Goal: Use online tool/utility: Utilize a website feature to perform a specific function

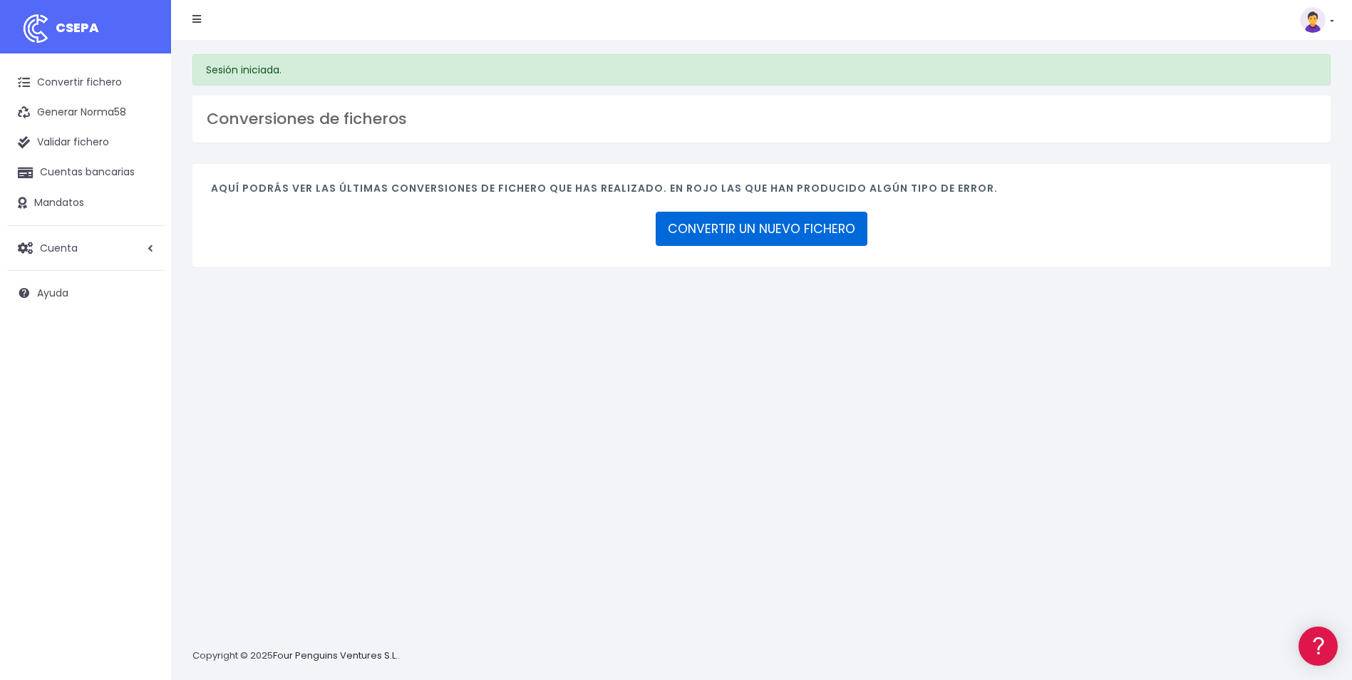
click at [802, 220] on link "CONVERTIR UN NUEVO FICHERO" at bounding box center [762, 229] width 212 height 34
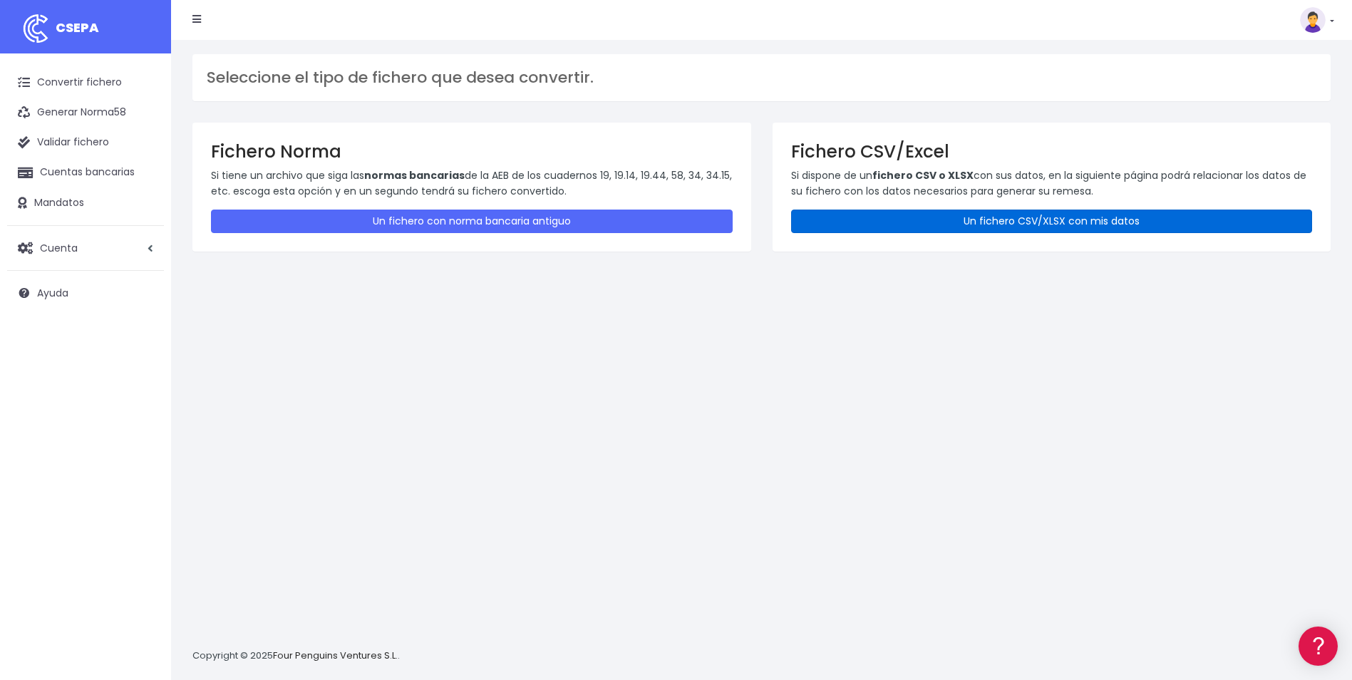
click at [880, 222] on link "Un fichero CSV/XLSX con mis datos" at bounding box center [1052, 222] width 522 height 24
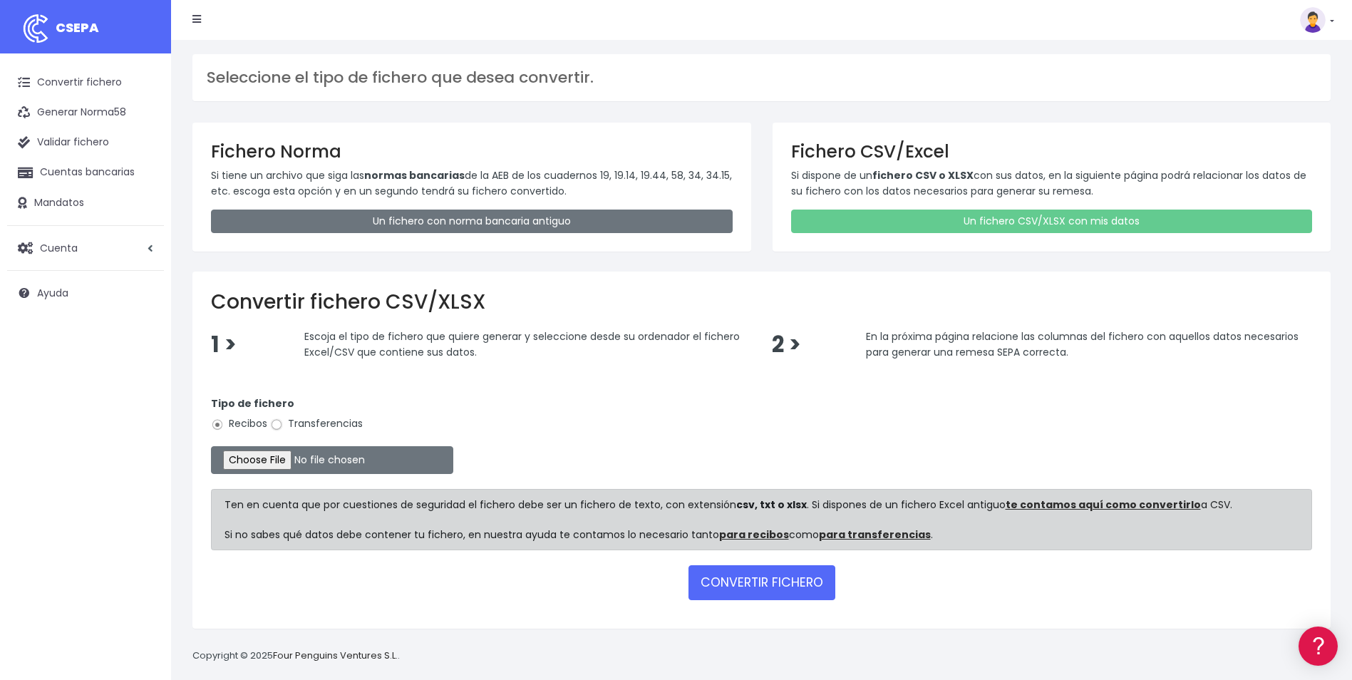
click at [277, 425] on input "Transferencias" at bounding box center [276, 424] width 13 height 13
radio input "true"
click at [284, 462] on input "file" at bounding box center [332, 460] width 242 height 28
type input "C:\fakepath\Copia de LIQUIDACIONES AGOSTO SALA VIP ALICANTE.csv"
click at [786, 587] on button "CONVERTIR FICHERO" at bounding box center [761, 582] width 147 height 34
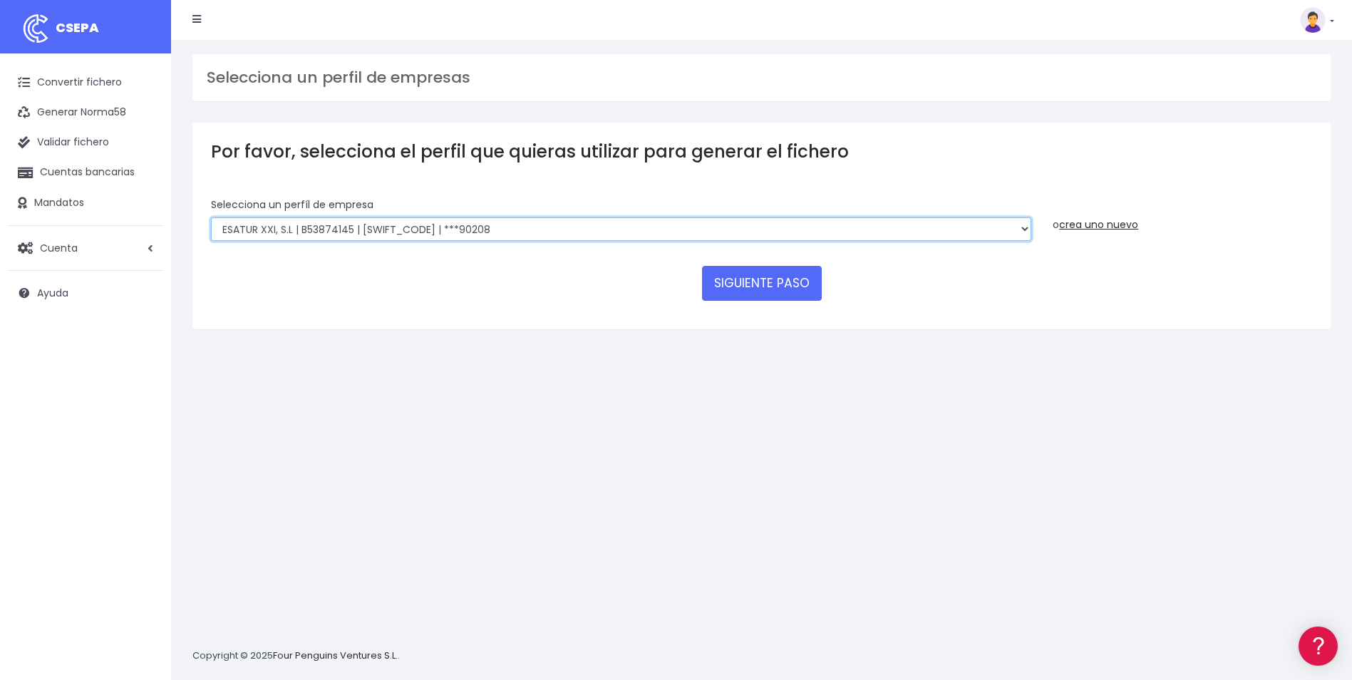
click at [1018, 230] on select "INSTITUTO MEDITERRANEO DE ESTUDIOS DE PR | ES91001B53342739 | BSCHESMMXXX | ***…" at bounding box center [621, 229] width 820 height 24
click at [211, 217] on select "INSTITUTO MEDITERRANEO DE ESTUDIOS DE PR | ES91001B53342739 | BSCHESMMXXX | ***…" at bounding box center [621, 229] width 820 height 24
click at [766, 286] on button "SIGUIENTE PASO" at bounding box center [762, 283] width 120 height 34
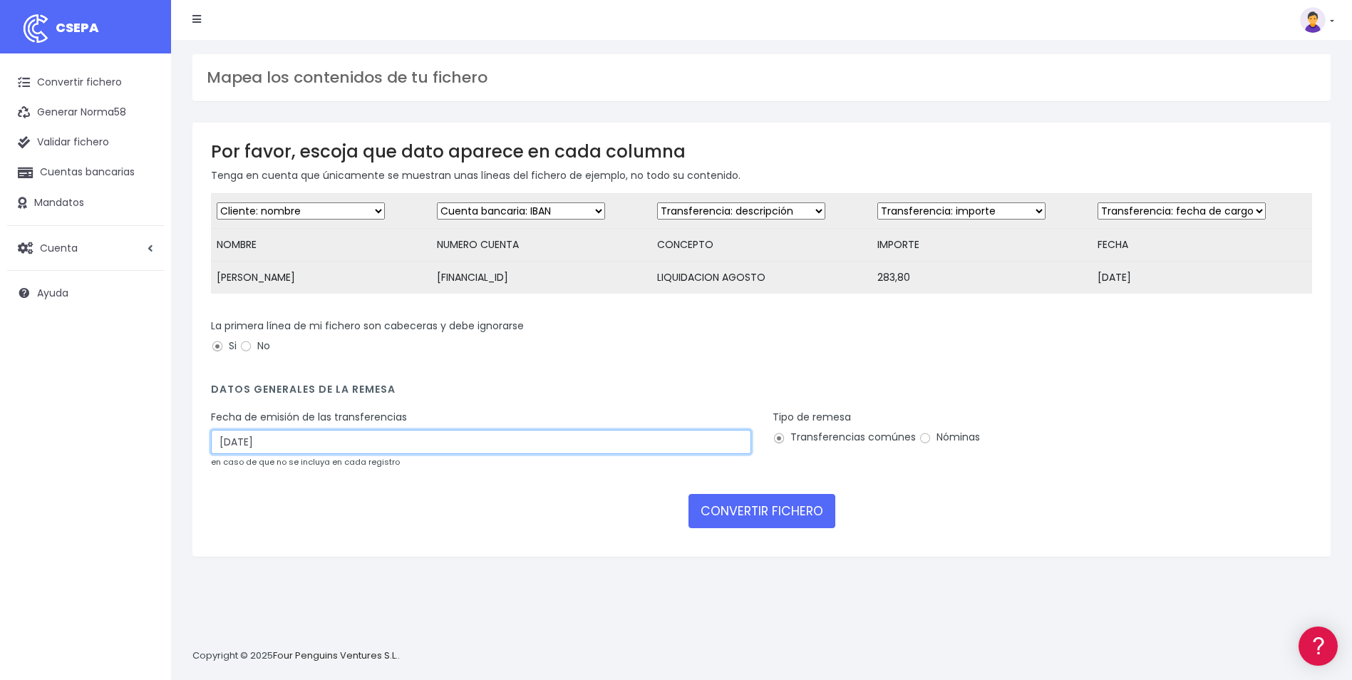
click at [383, 452] on input "24/08/2025" at bounding box center [481, 442] width 540 height 24
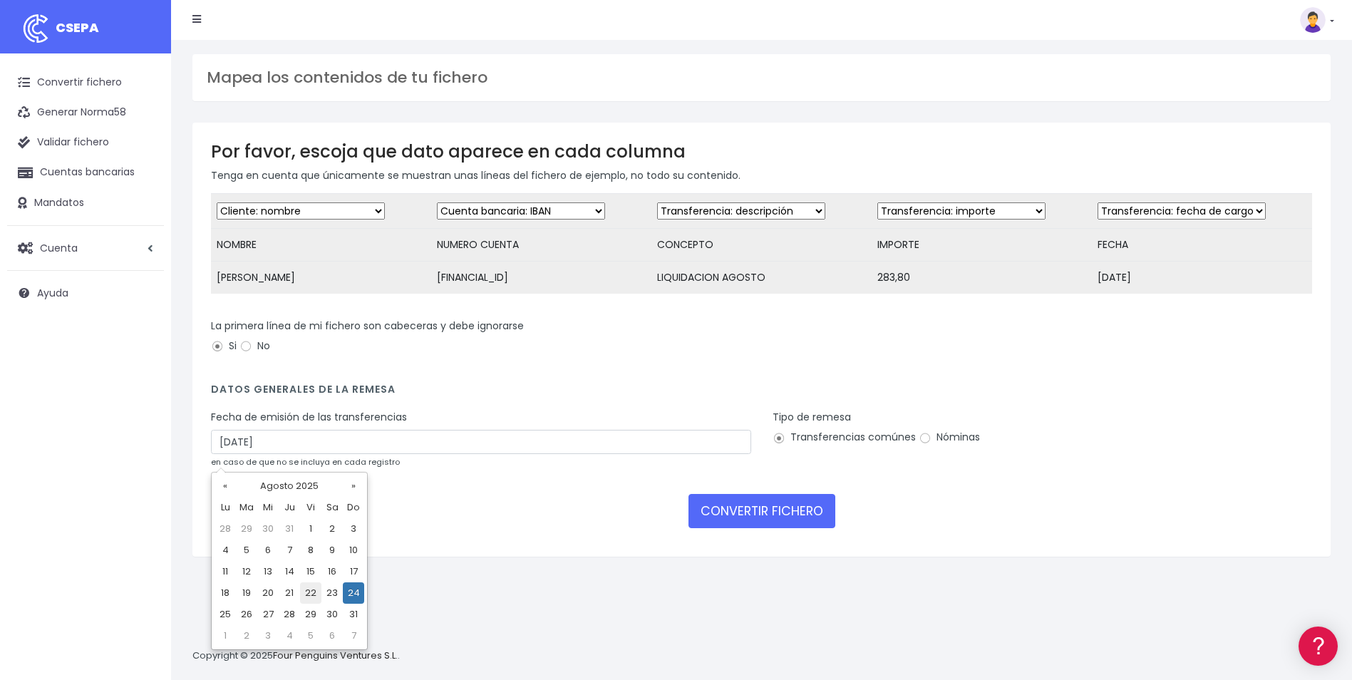
click at [313, 594] on td "22" at bounding box center [310, 592] width 21 height 21
type input "22/08/2025"
click at [924, 445] on input "Nóminas" at bounding box center [925, 438] width 13 height 13
radio input "true"
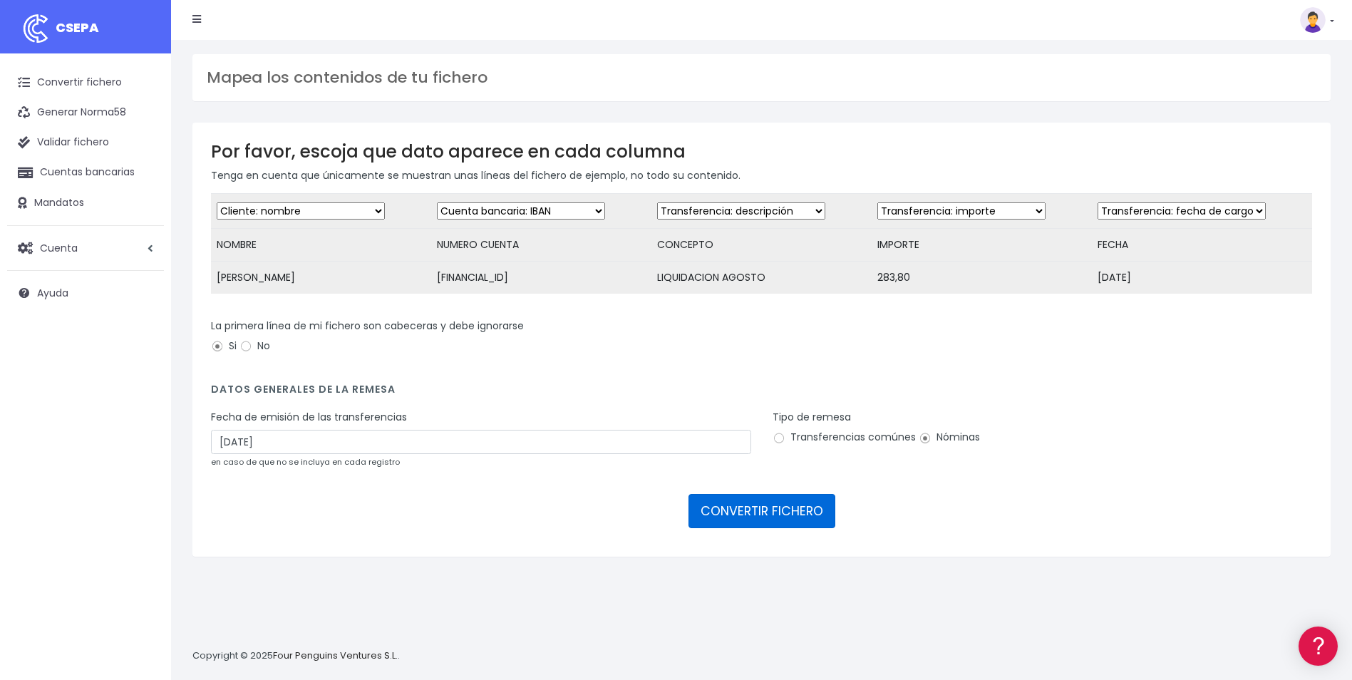
click at [808, 514] on button "CONVERTIR FICHERO" at bounding box center [761, 511] width 147 height 34
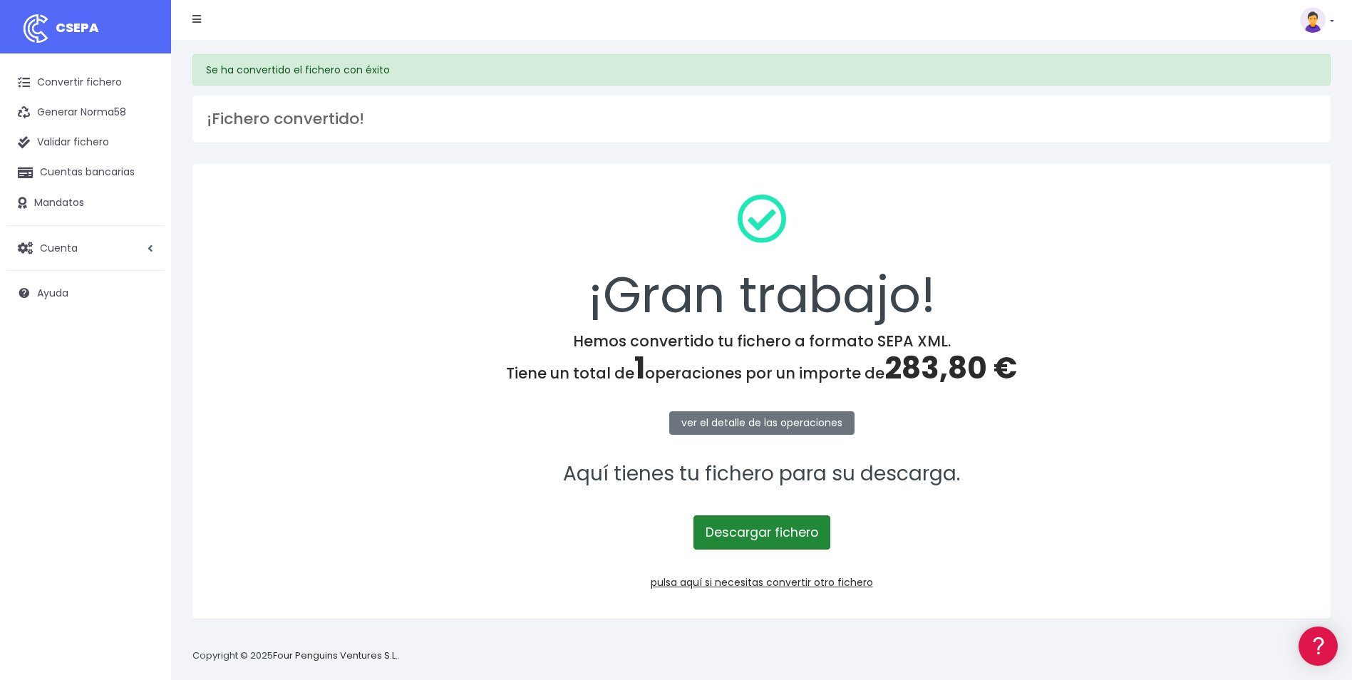
click at [792, 535] on link "Descargar fichero" at bounding box center [761, 532] width 137 height 34
